Goal: Task Accomplishment & Management: Manage account settings

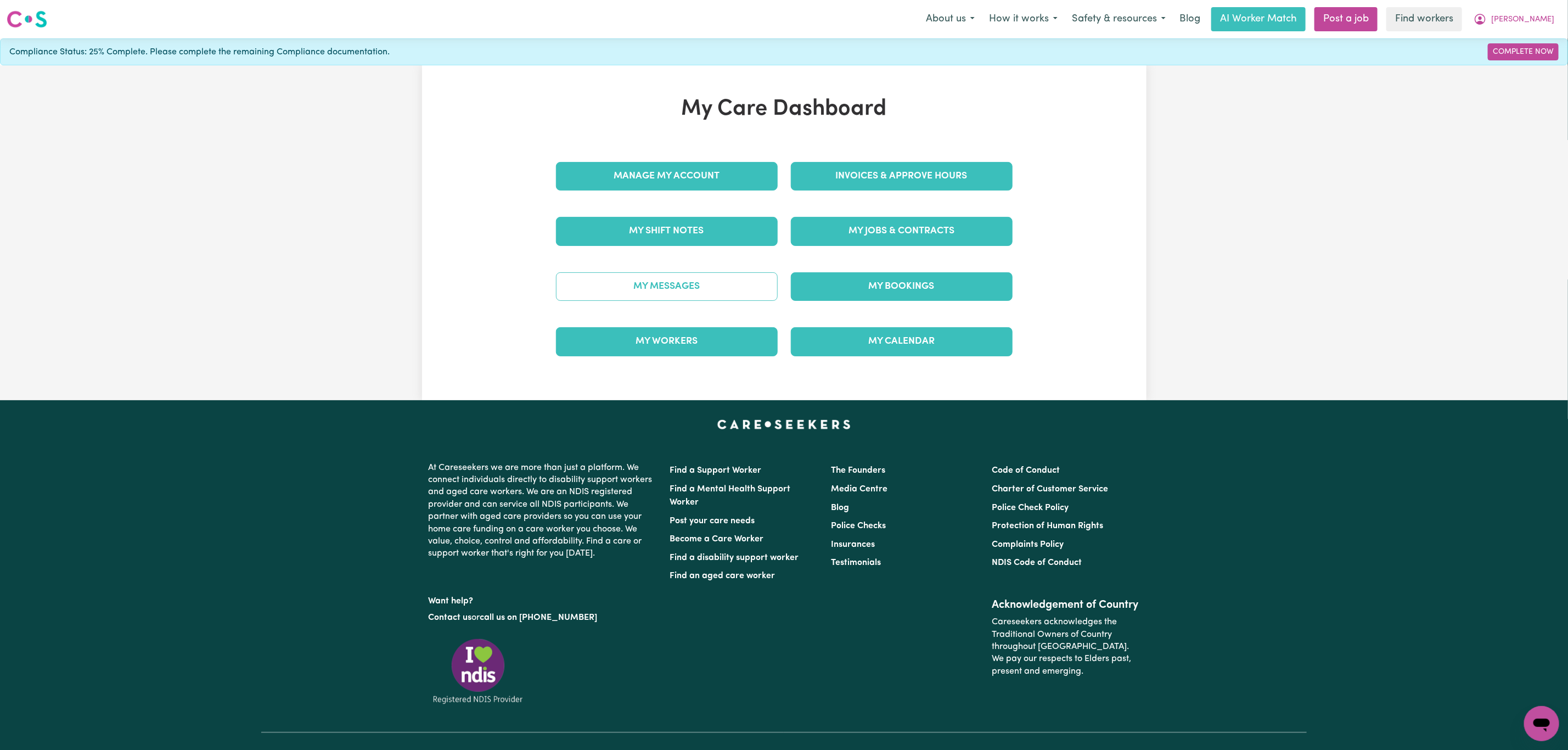
click at [660, 284] on link "My Messages" at bounding box center [667, 286] width 221 height 29
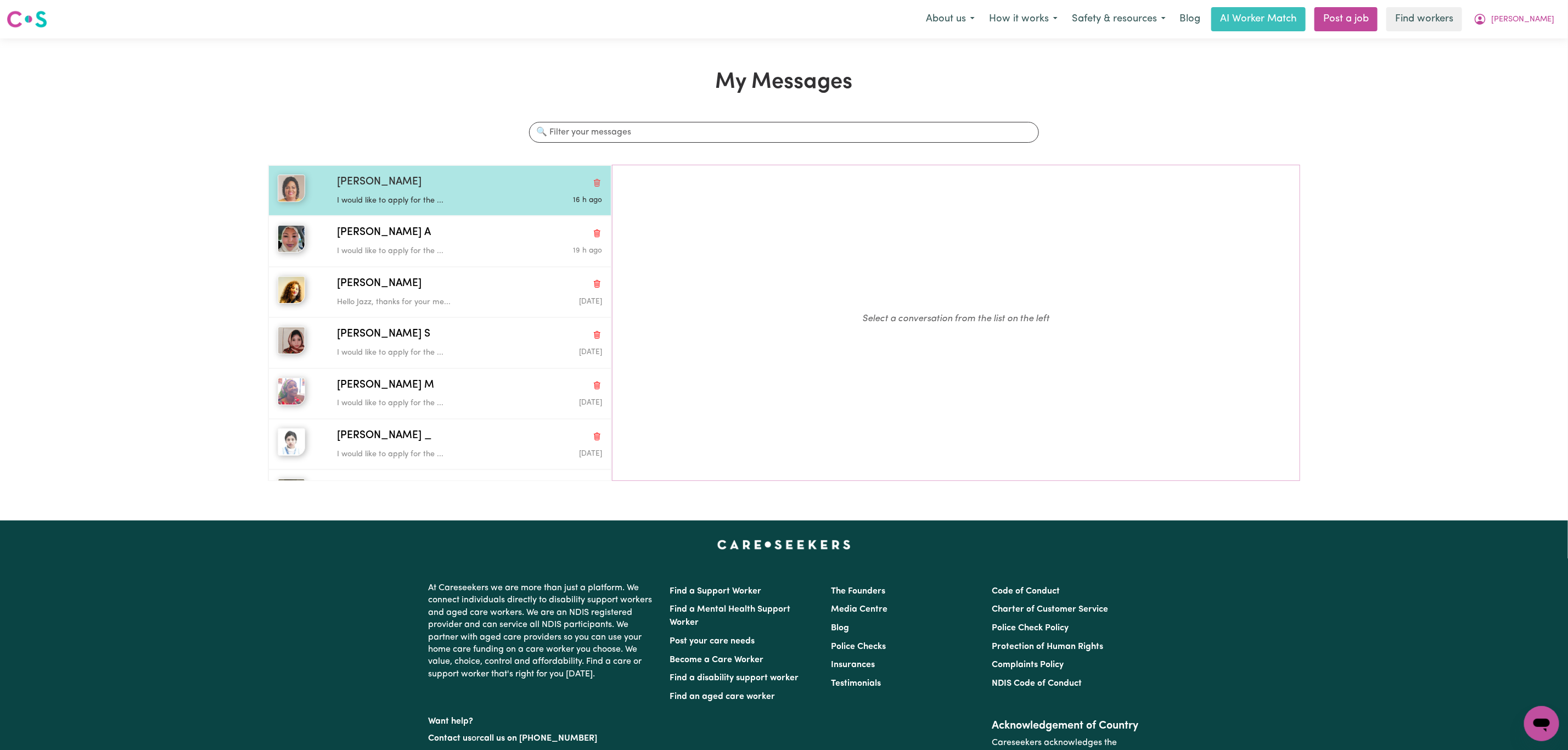
click at [365, 193] on div "I would like to apply for the ..." at bounding box center [425, 198] width 177 height 17
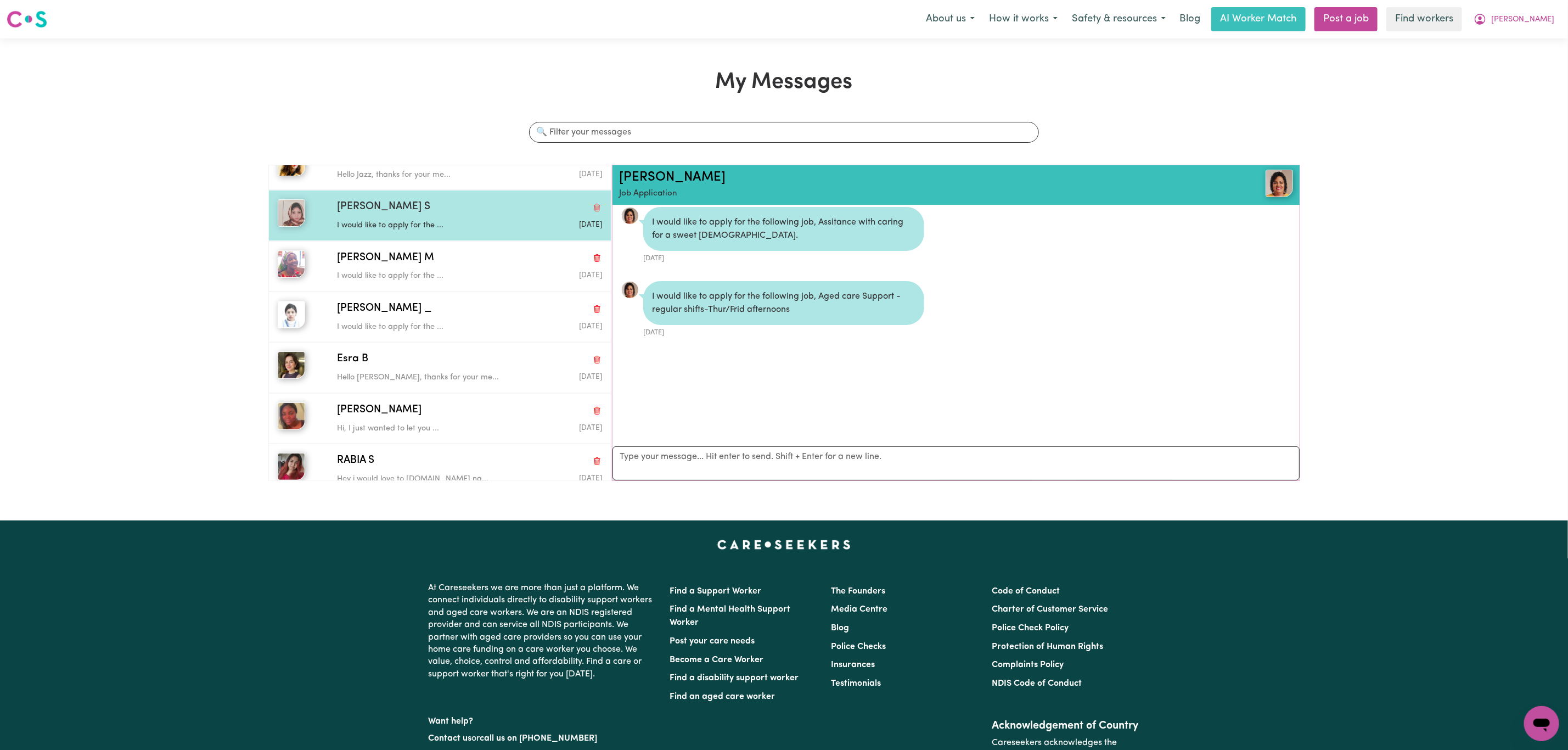
scroll to position [165, 0]
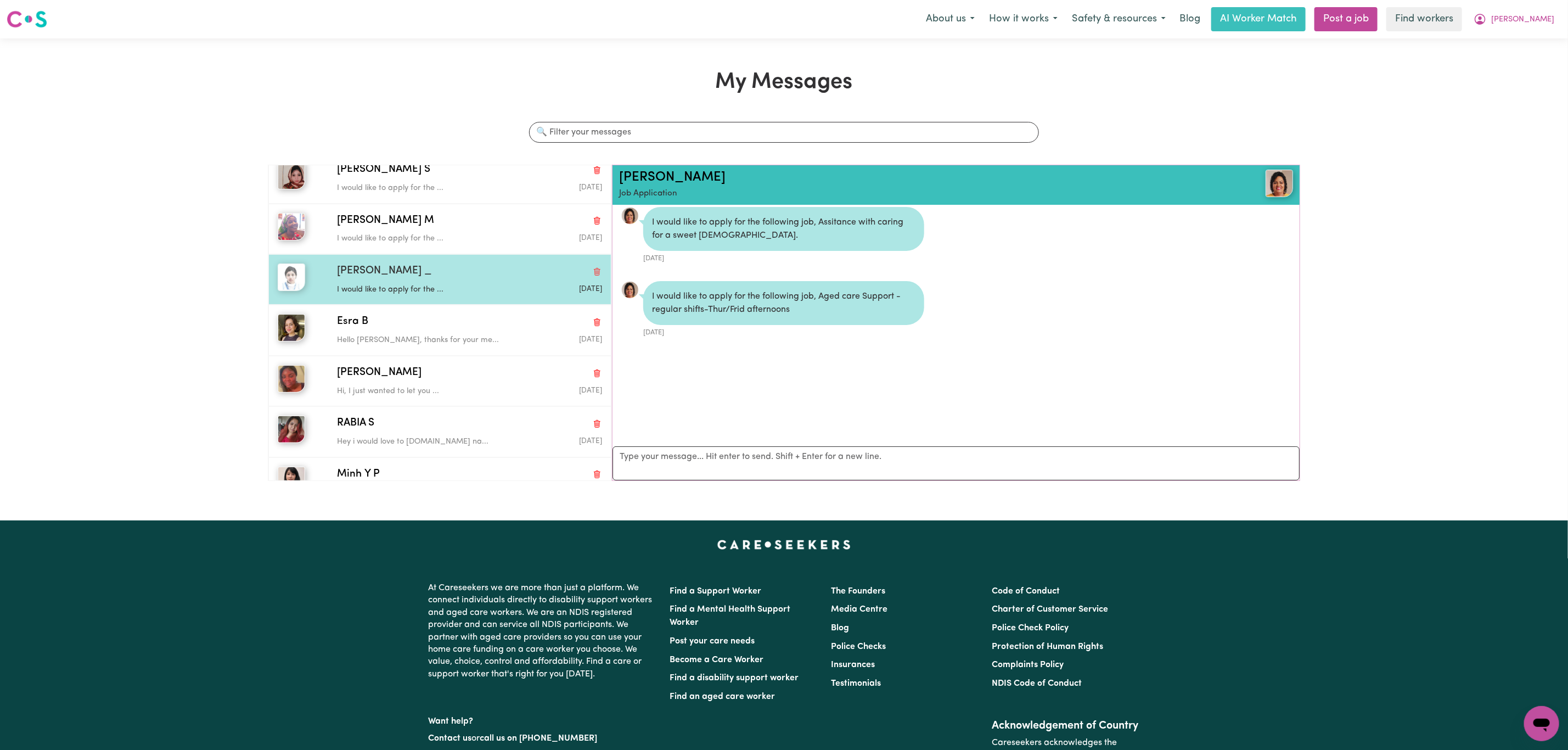
click at [417, 296] on p "I would like to apply for the ..." at bounding box center [425, 290] width 177 height 12
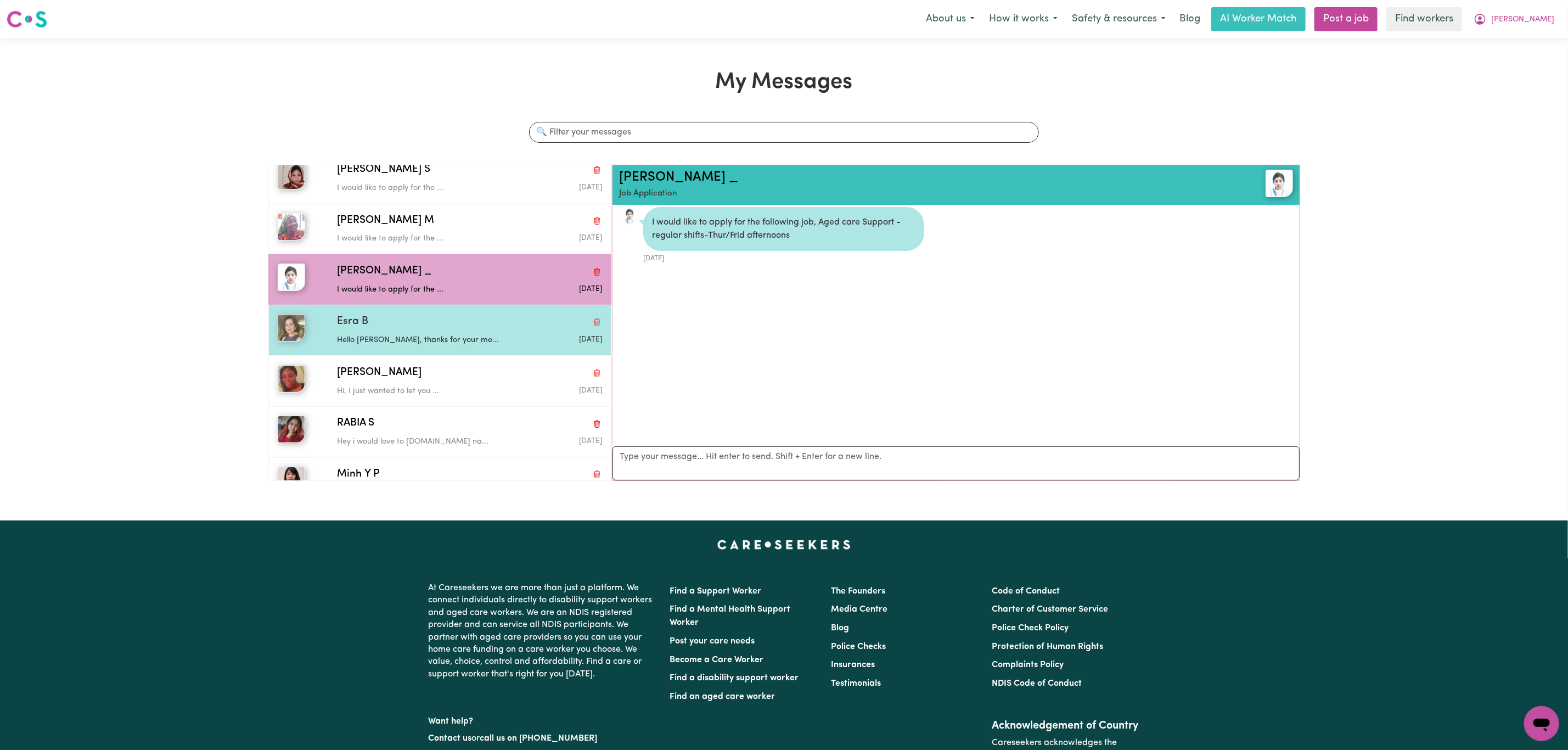
click at [417, 330] on div "Esra B" at bounding box center [469, 321] width 265 height 16
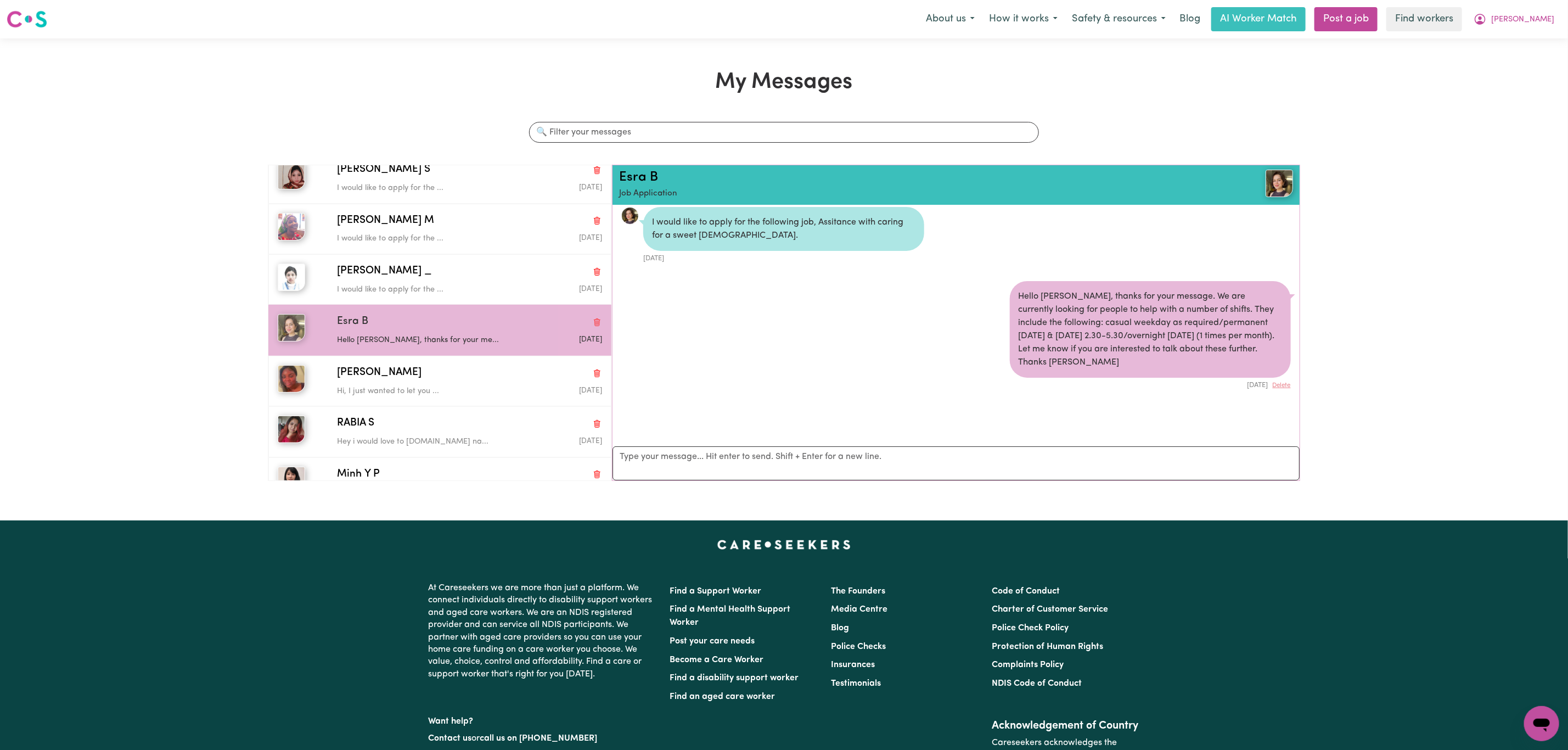
scroll to position [0, 0]
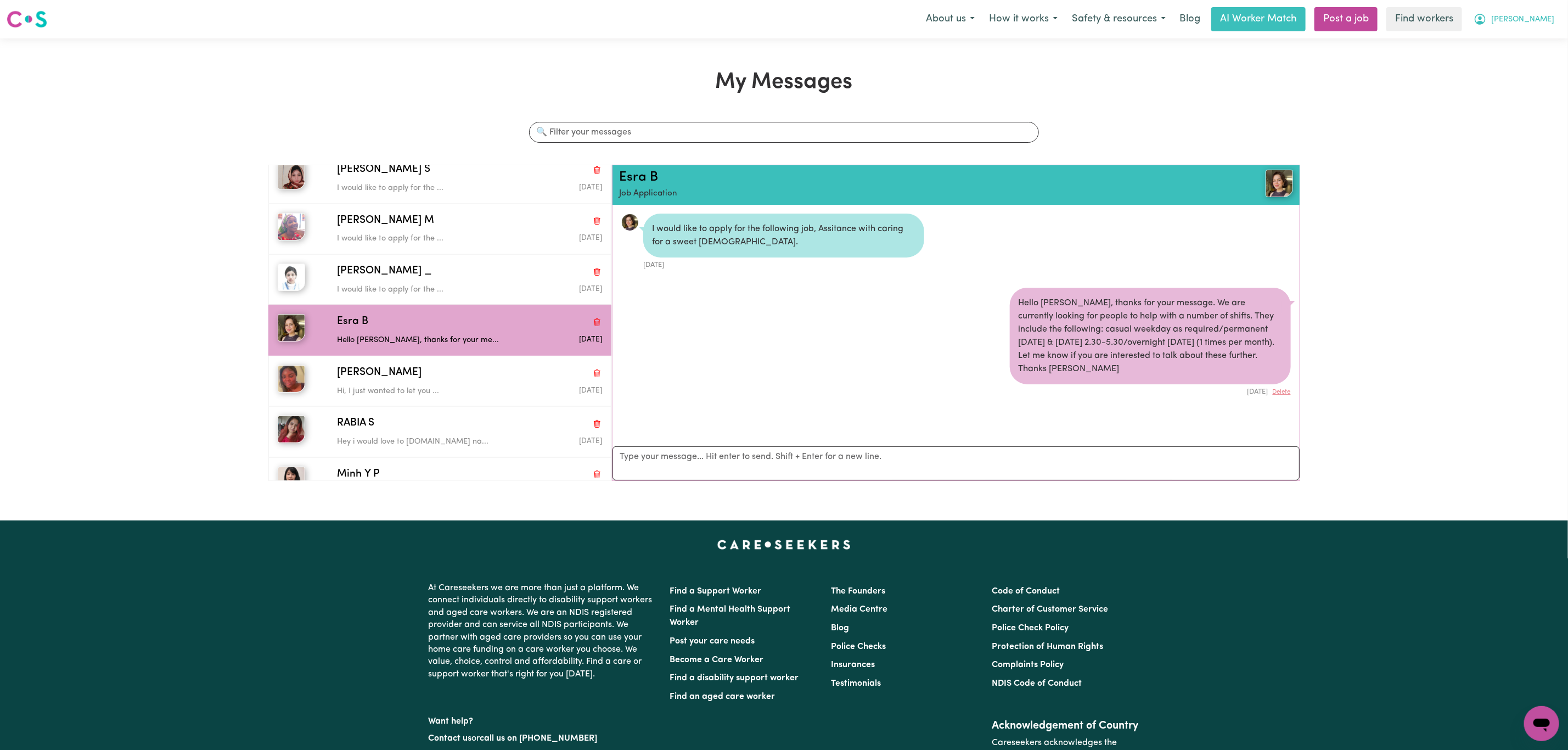
click at [1538, 21] on span "[PERSON_NAME]" at bounding box center [1523, 19] width 63 height 12
click at [1512, 33] on link "My Dashboard" at bounding box center [1517, 42] width 87 height 21
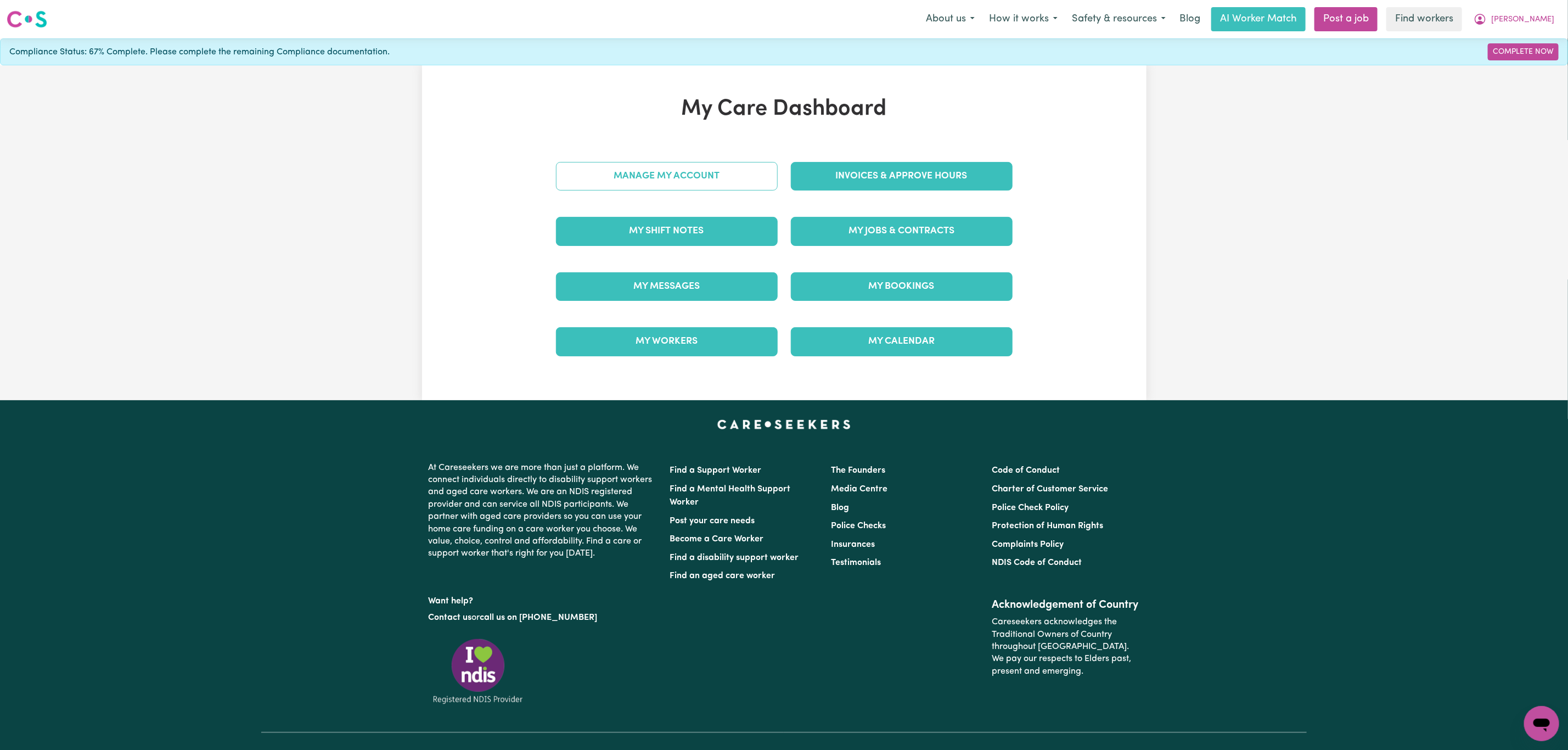
click at [671, 178] on link "Manage My Account" at bounding box center [667, 176] width 221 height 29
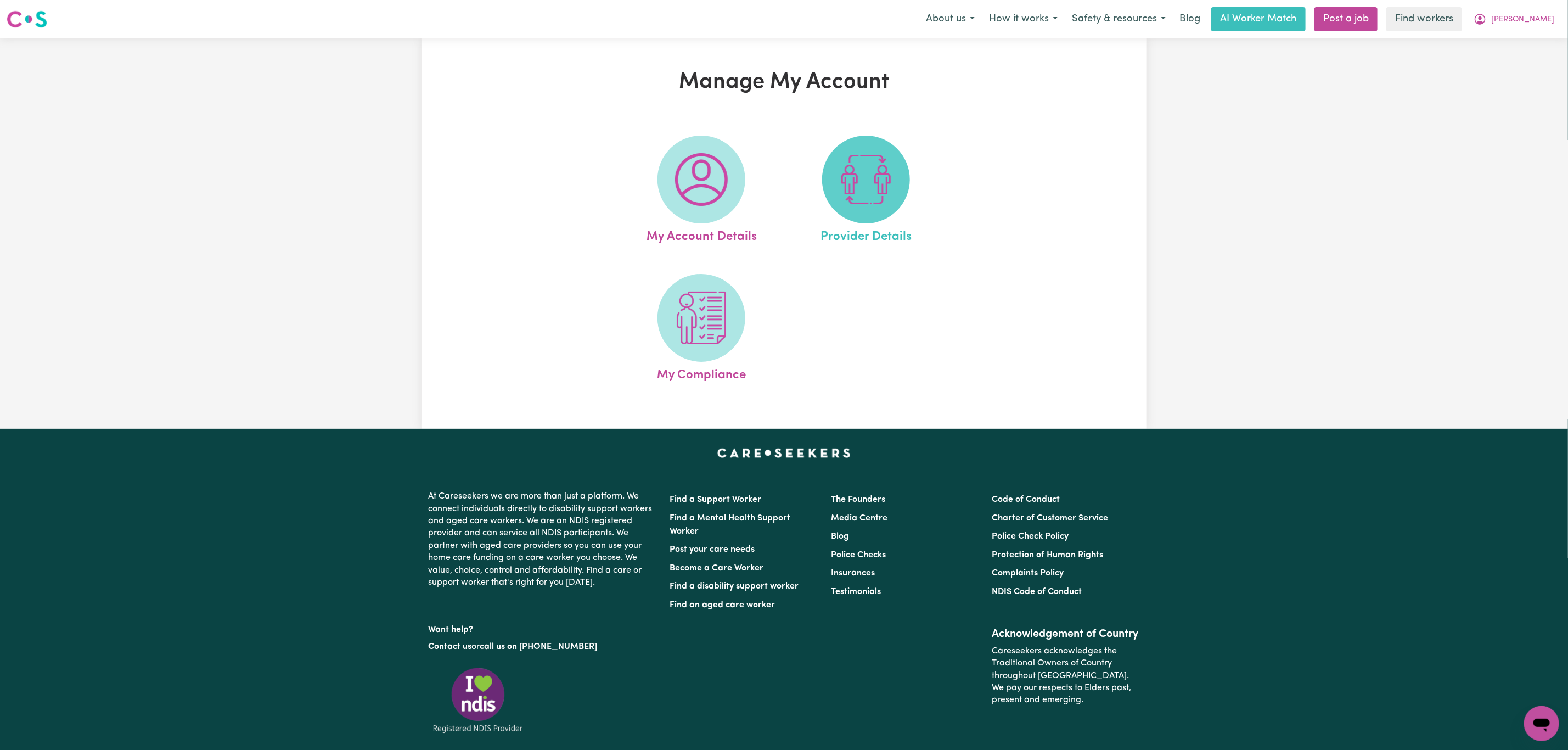
click at [893, 186] on span at bounding box center [865, 179] width 88 height 88
select select "AGED_HOME_CARE"
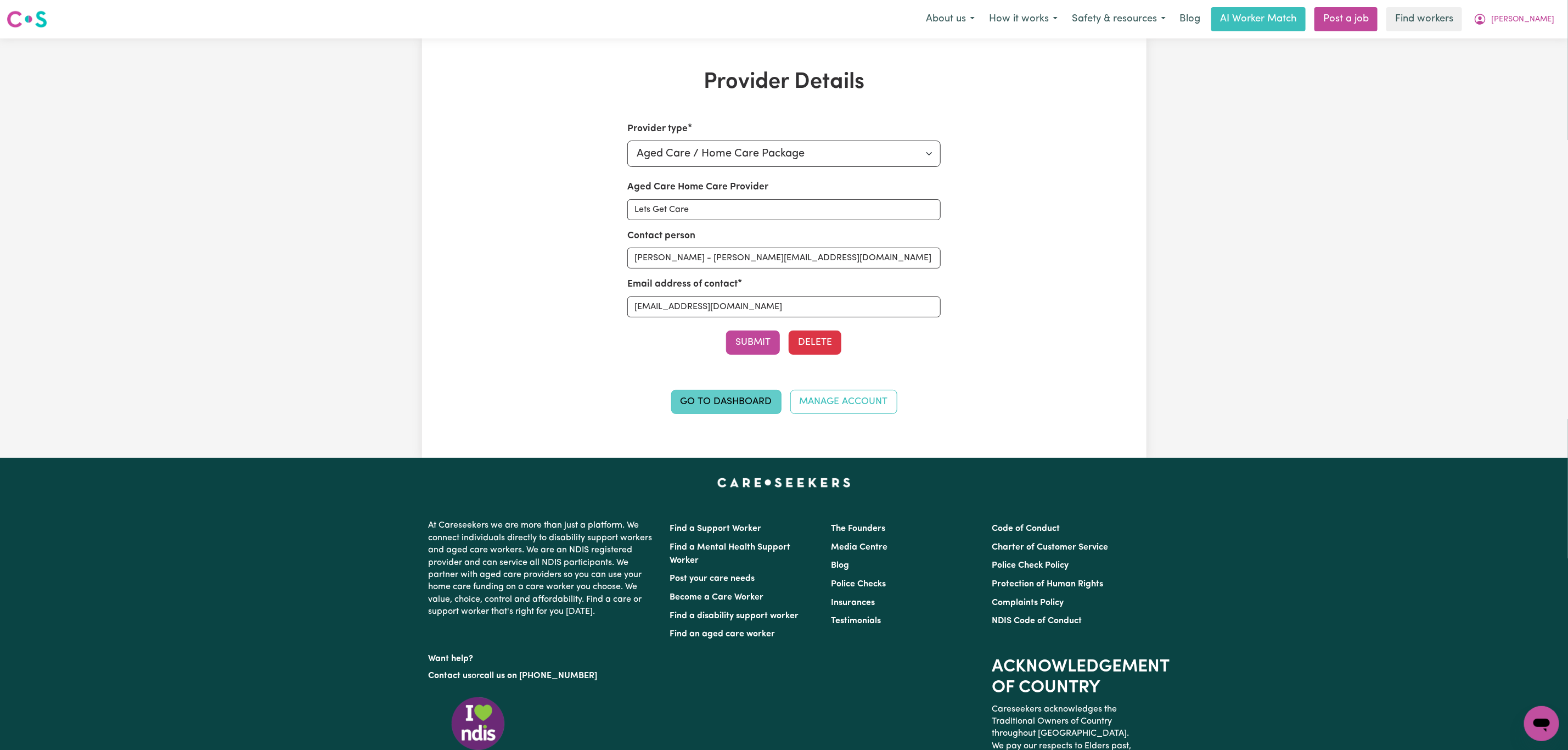
click at [746, 407] on link "Go to Dashboard" at bounding box center [727, 401] width 111 height 24
